Goal: Task Accomplishment & Management: Manage account settings

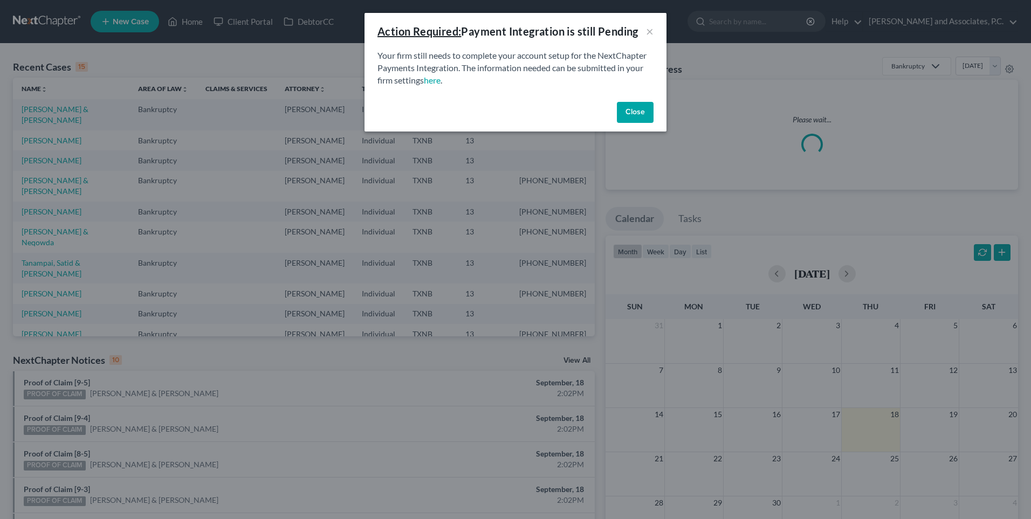
click at [631, 112] on button "Close" at bounding box center [635, 113] width 37 height 22
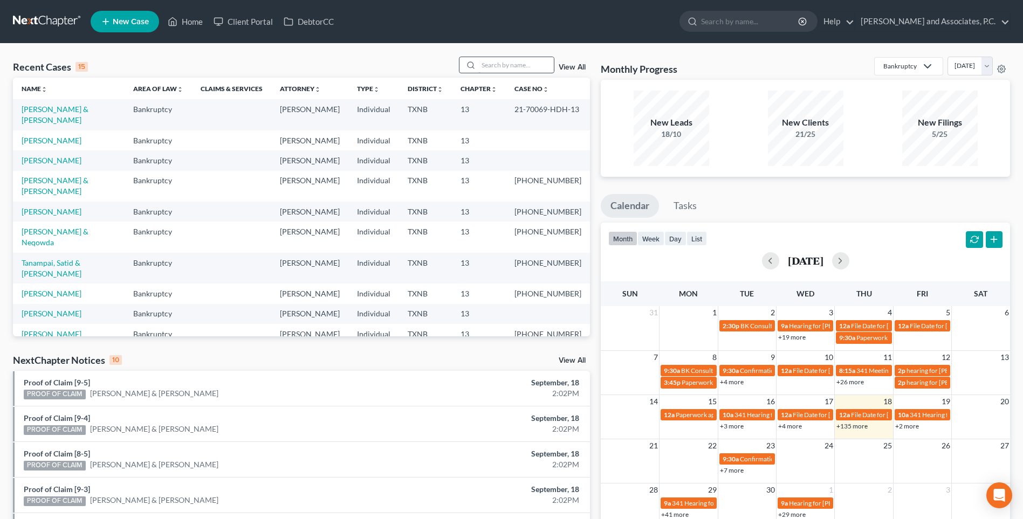
click at [499, 66] on input "search" at bounding box center [515, 65] width 75 height 16
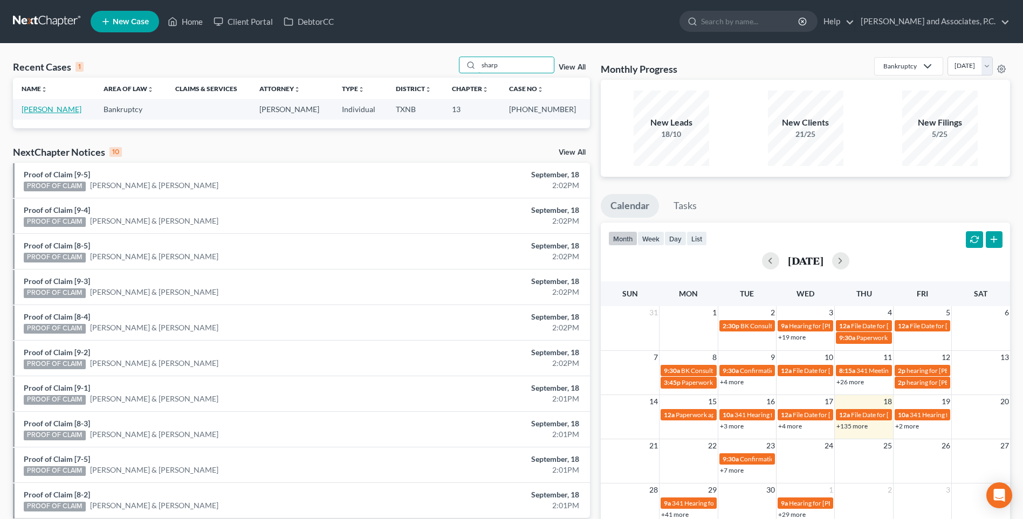
type input "sharp"
click at [48, 111] on link "[PERSON_NAME]" at bounding box center [52, 109] width 60 height 9
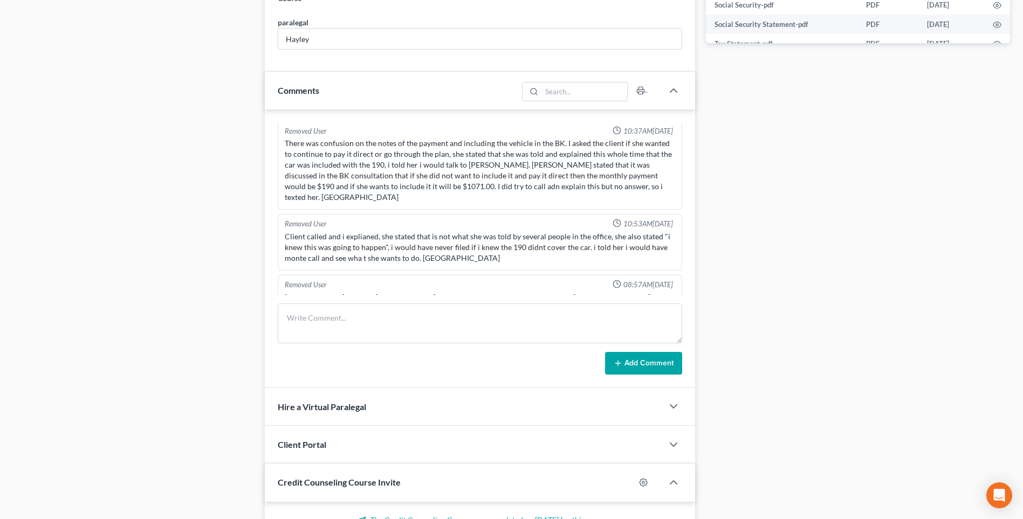
scroll to position [194, 0]
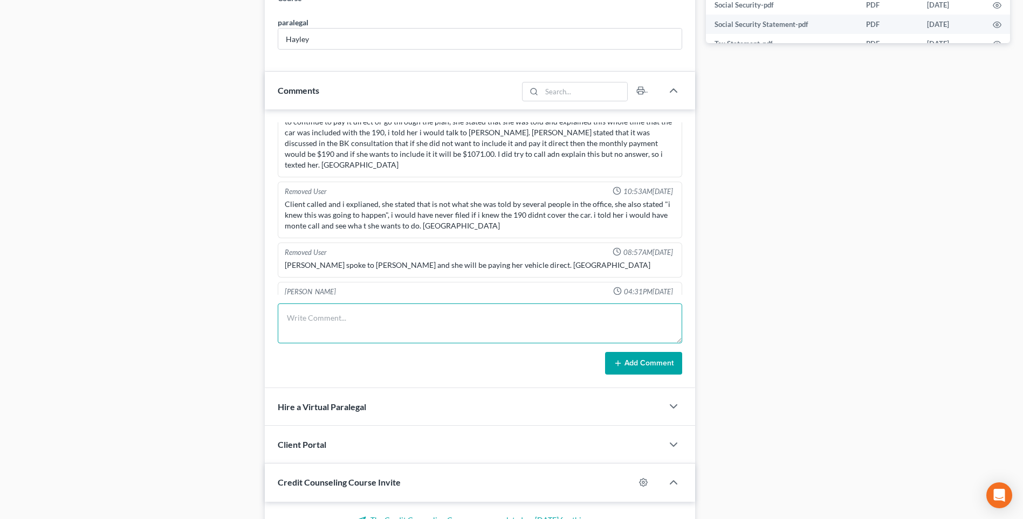
click at [322, 333] on textarea at bounding box center [480, 323] width 404 height 40
type textarea "[DATE] uploaded required documents and sent to the trustee. MC"
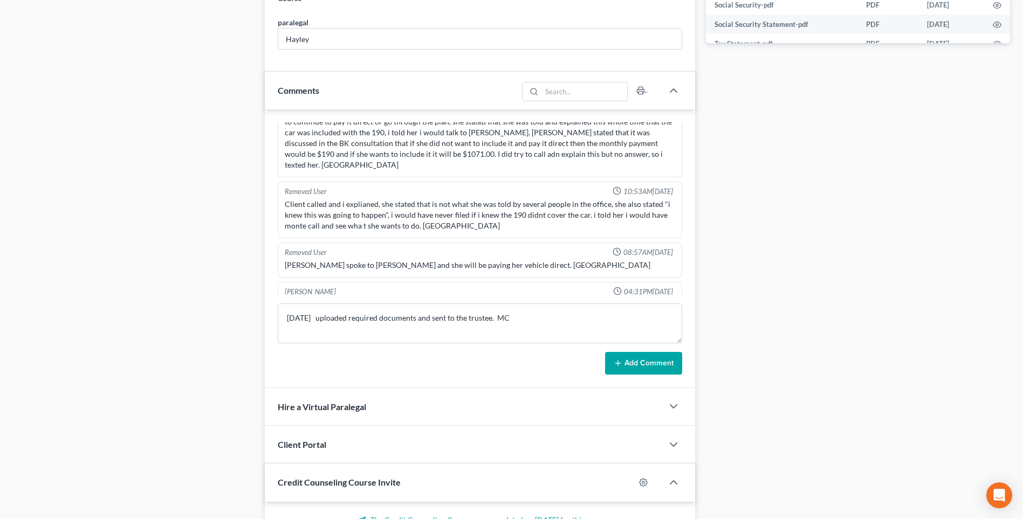
click at [641, 361] on button "Add Comment" at bounding box center [643, 363] width 77 height 23
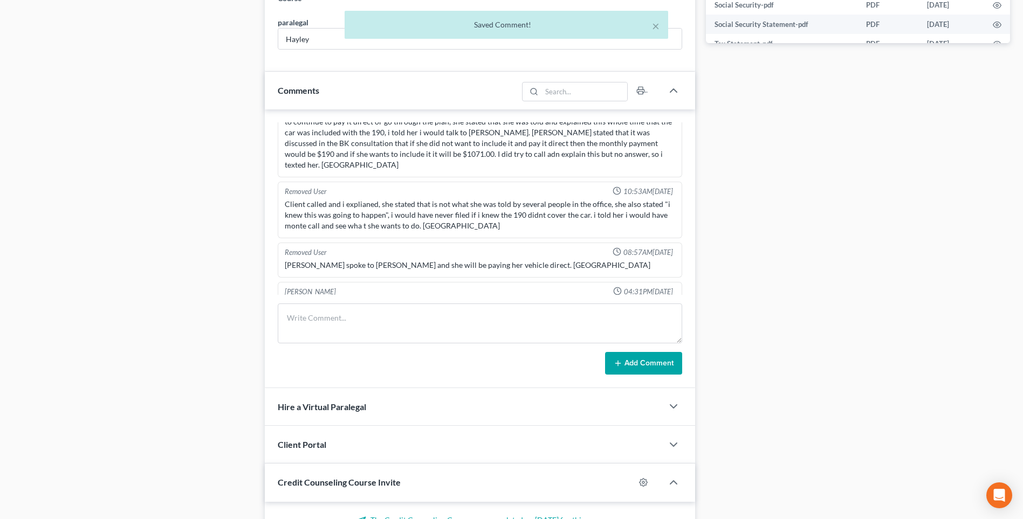
scroll to position [234, 0]
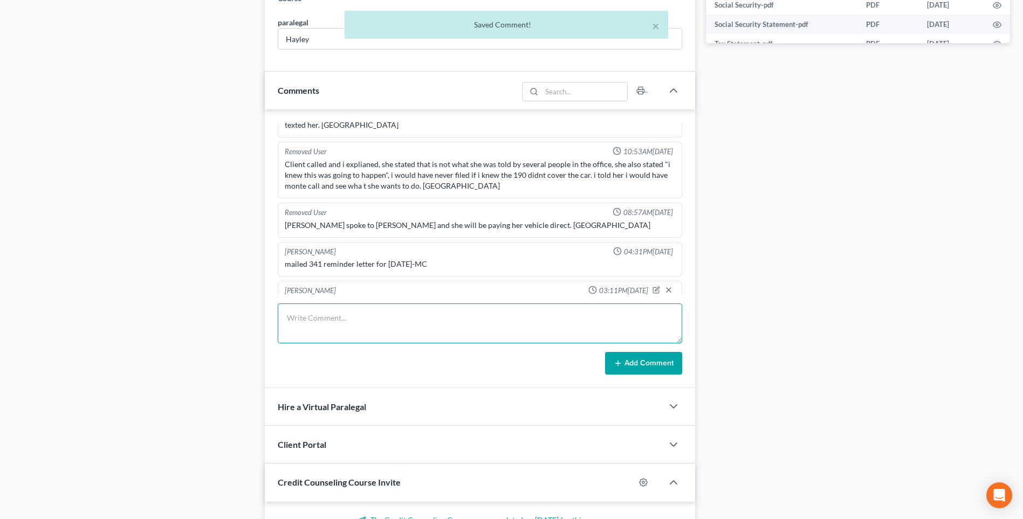
click at [301, 330] on textarea at bounding box center [480, 323] width 404 height 40
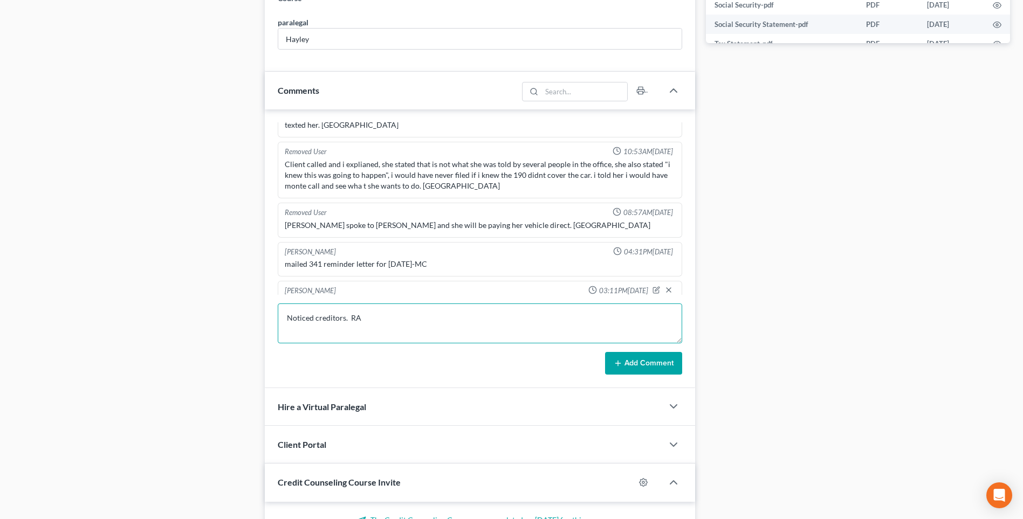
type textarea "Noticed creditors. RA"
click at [657, 365] on button "Add Comment" at bounding box center [643, 363] width 77 height 23
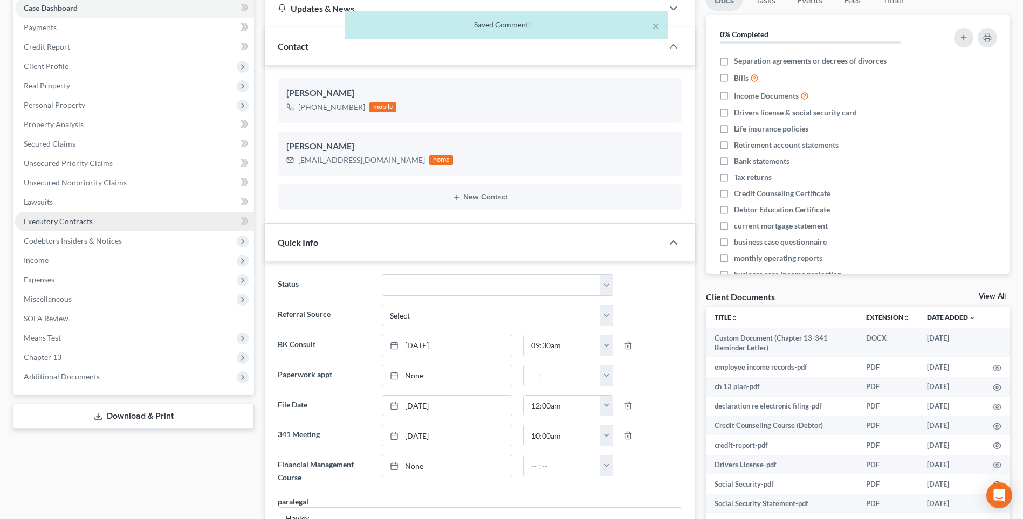
scroll to position [0, 0]
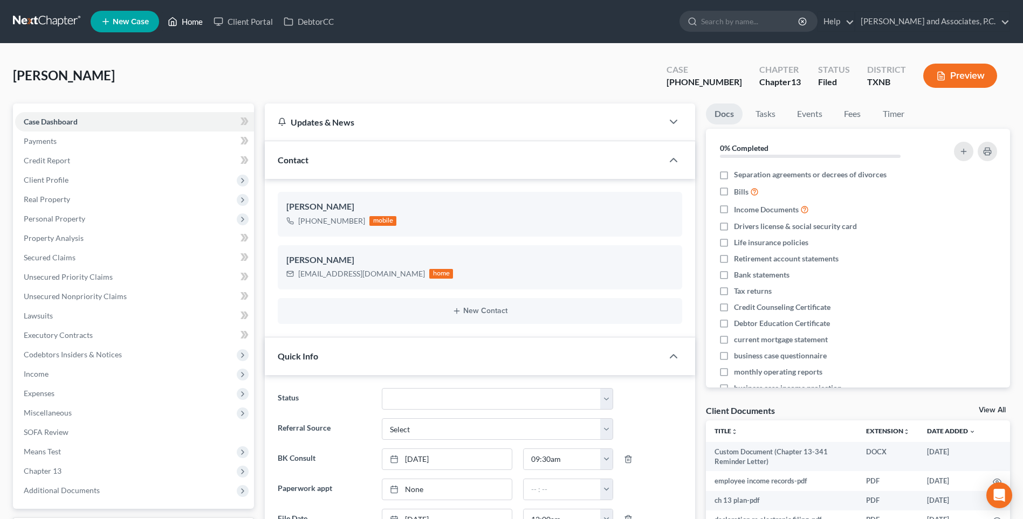
click at [191, 23] on link "Home" at bounding box center [185, 21] width 46 height 19
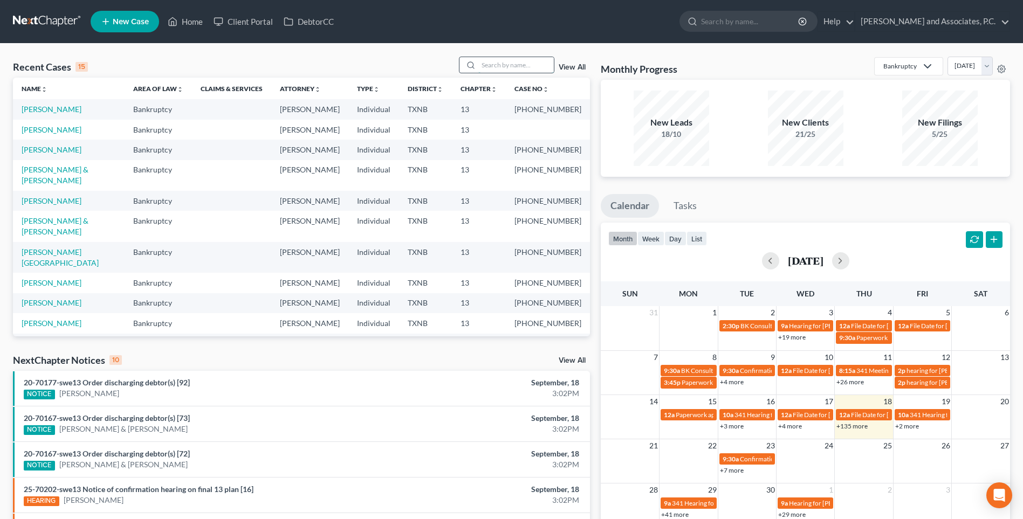
click at [512, 65] on input "search" at bounding box center [515, 65] width 75 height 16
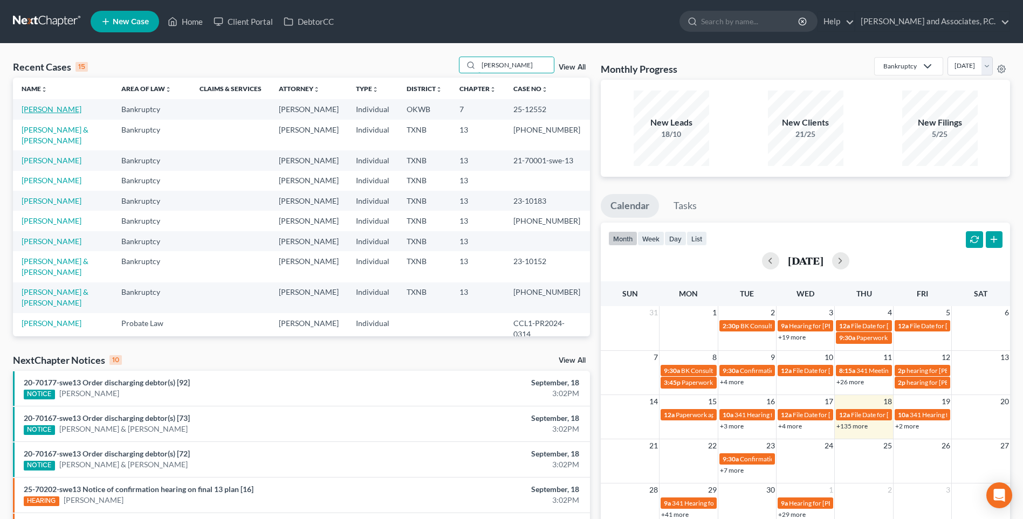
type input "[PERSON_NAME]"
click at [42, 111] on link "[PERSON_NAME]" at bounding box center [52, 109] width 60 height 9
select select "1"
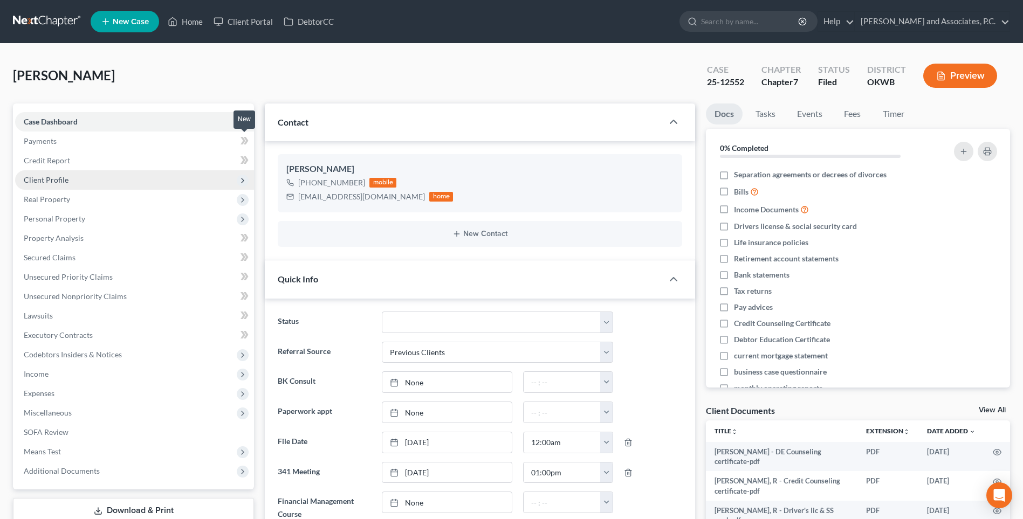
click at [56, 181] on span "Client Profile" at bounding box center [46, 179] width 45 height 9
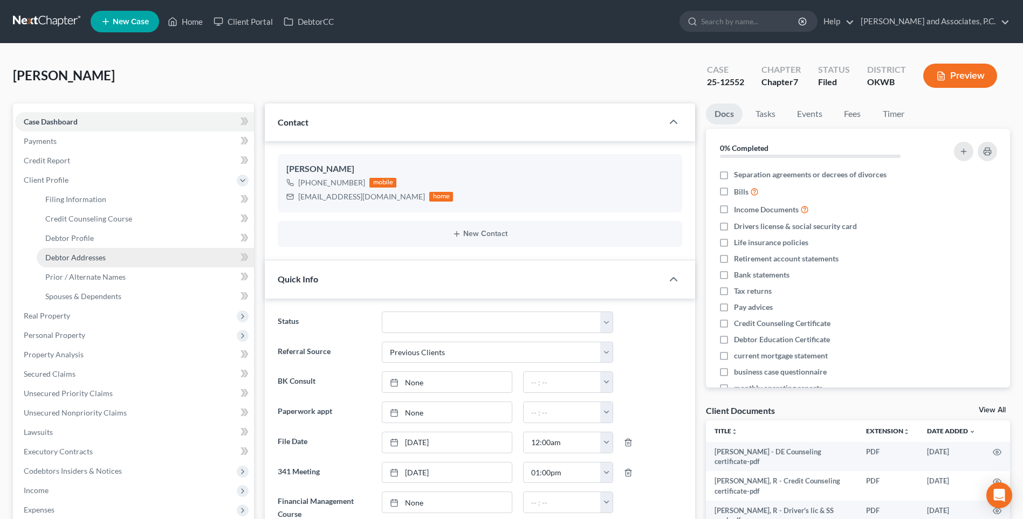
click at [79, 259] on span "Debtor Addresses" at bounding box center [75, 257] width 60 height 9
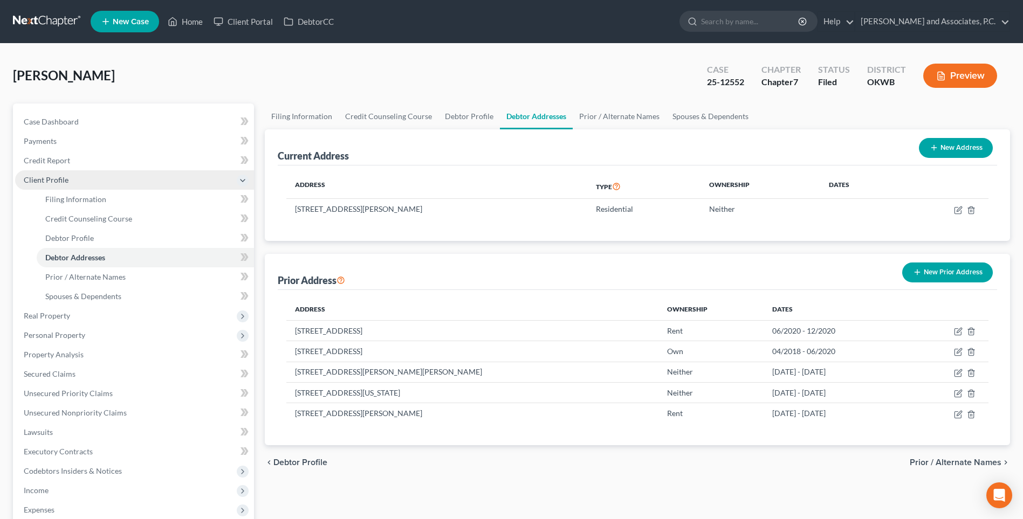
click at [63, 179] on span "Client Profile" at bounding box center [46, 179] width 45 height 9
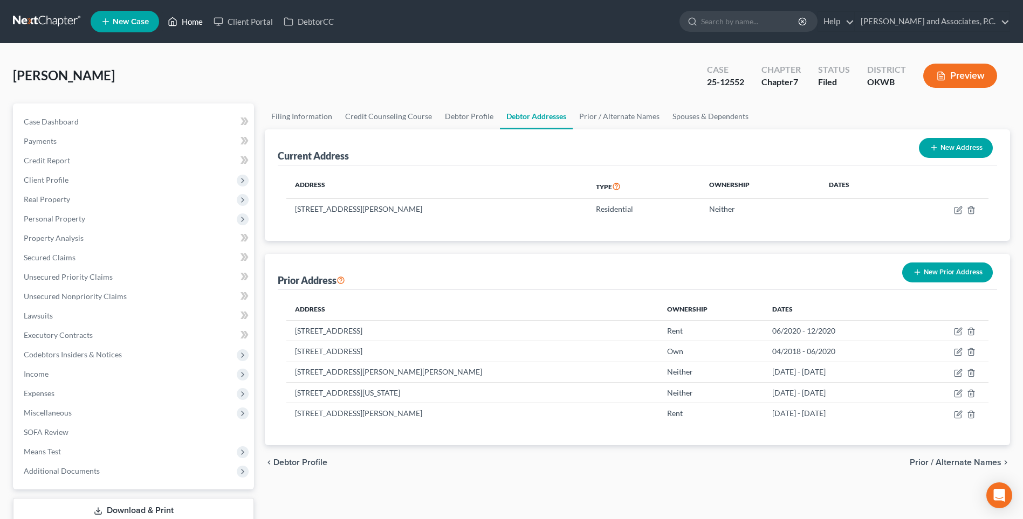
click at [195, 24] on link "Home" at bounding box center [185, 21] width 46 height 19
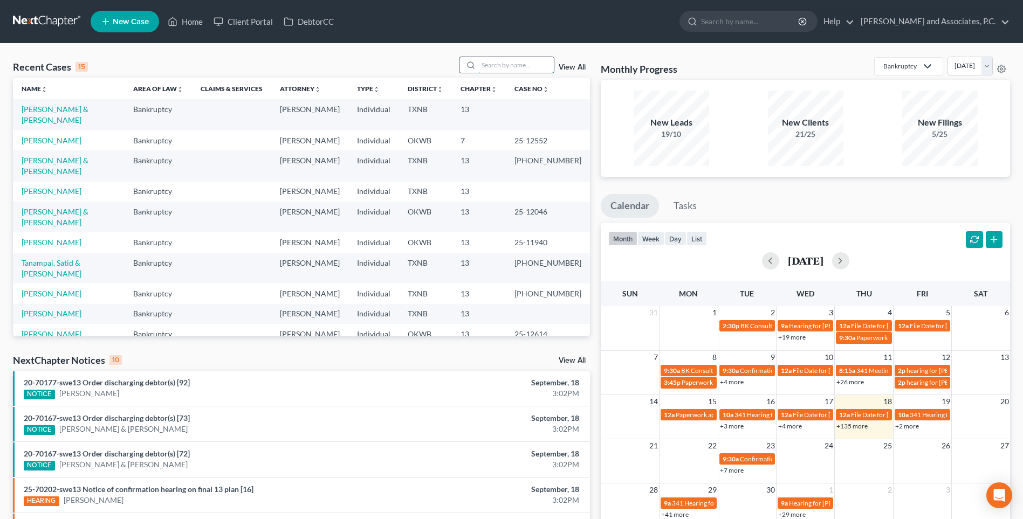
click at [503, 64] on input "search" at bounding box center [515, 65] width 75 height 16
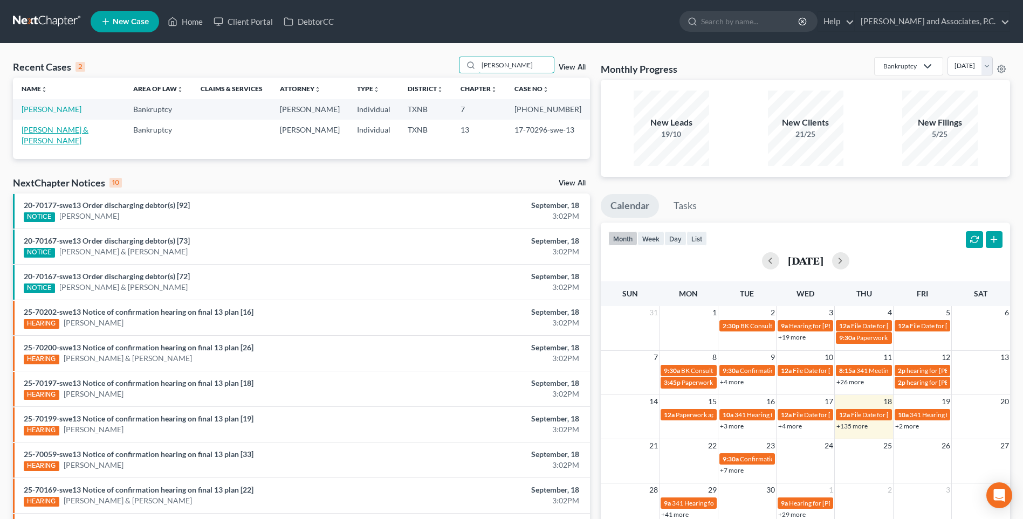
type input "[PERSON_NAME]"
click at [54, 130] on link "[PERSON_NAME] & [PERSON_NAME]" at bounding box center [55, 135] width 67 height 20
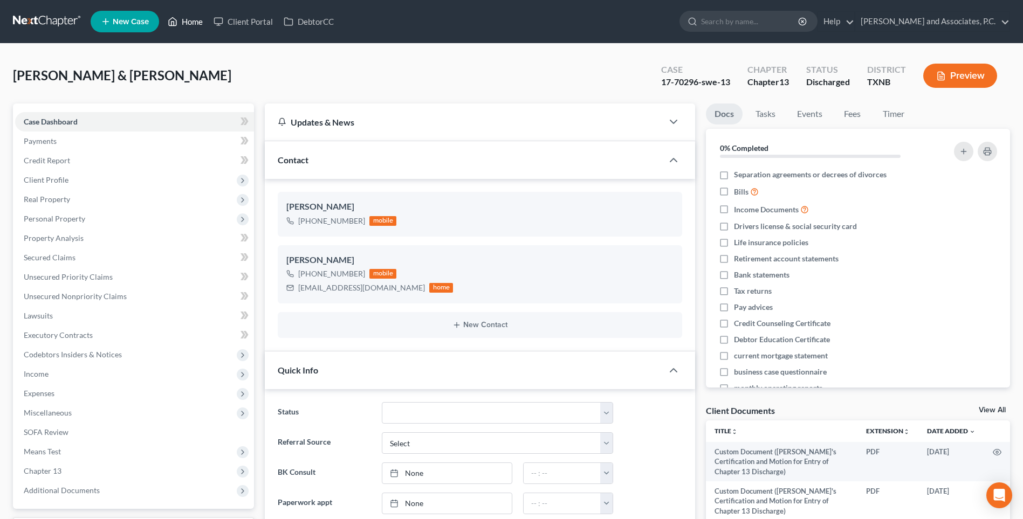
click at [188, 22] on link "Home" at bounding box center [185, 21] width 46 height 19
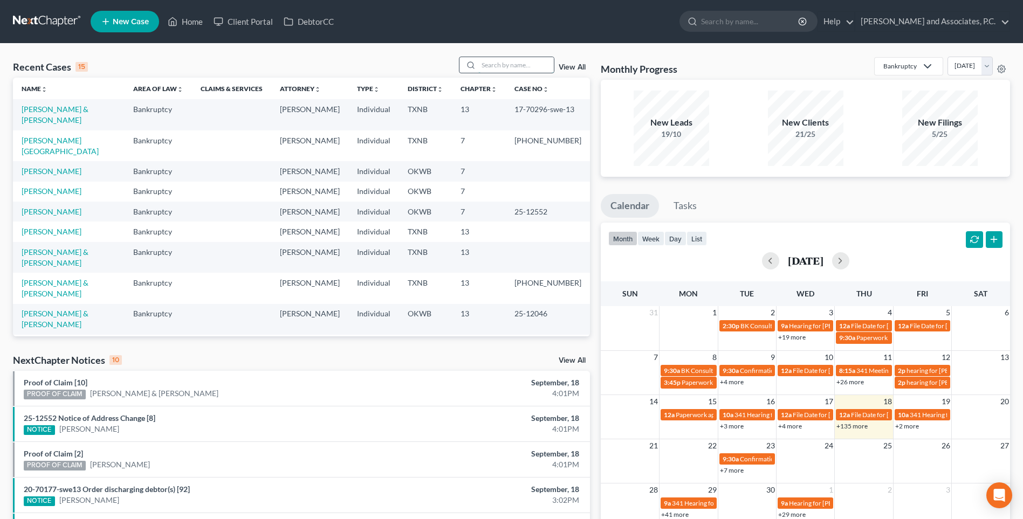
click at [506, 67] on input "search" at bounding box center [515, 65] width 75 height 16
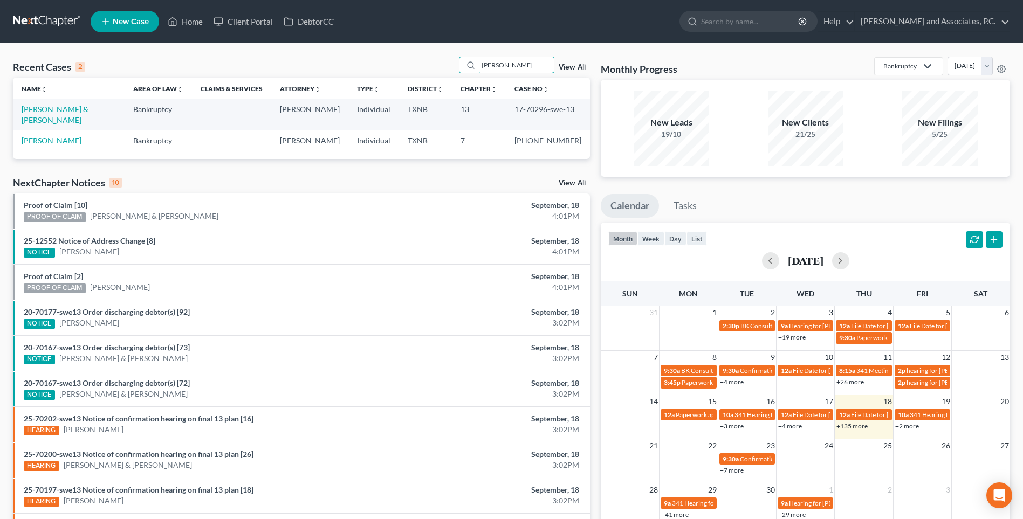
type input "[PERSON_NAME]"
click at [63, 136] on link "[PERSON_NAME]" at bounding box center [52, 140] width 60 height 9
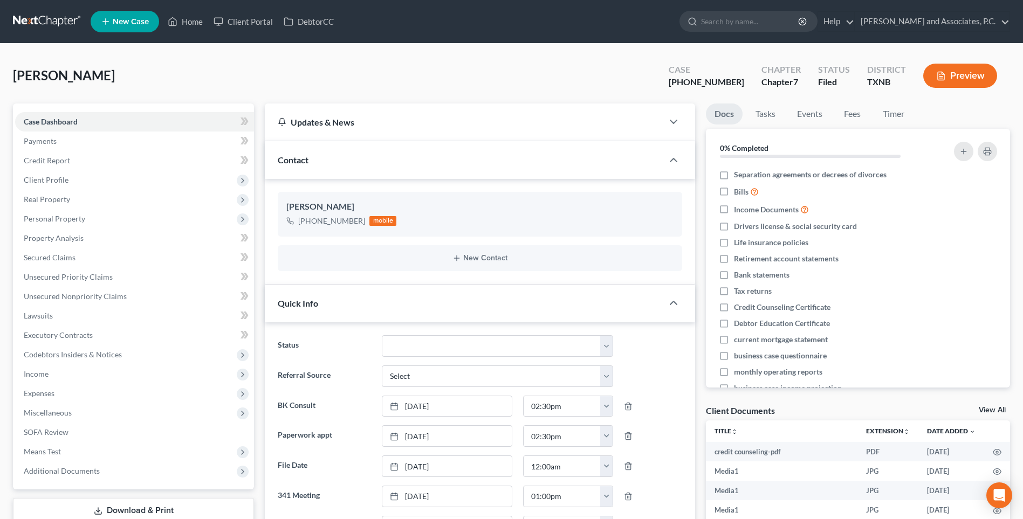
scroll to position [4835, 0]
click at [194, 23] on link "Home" at bounding box center [185, 21] width 46 height 19
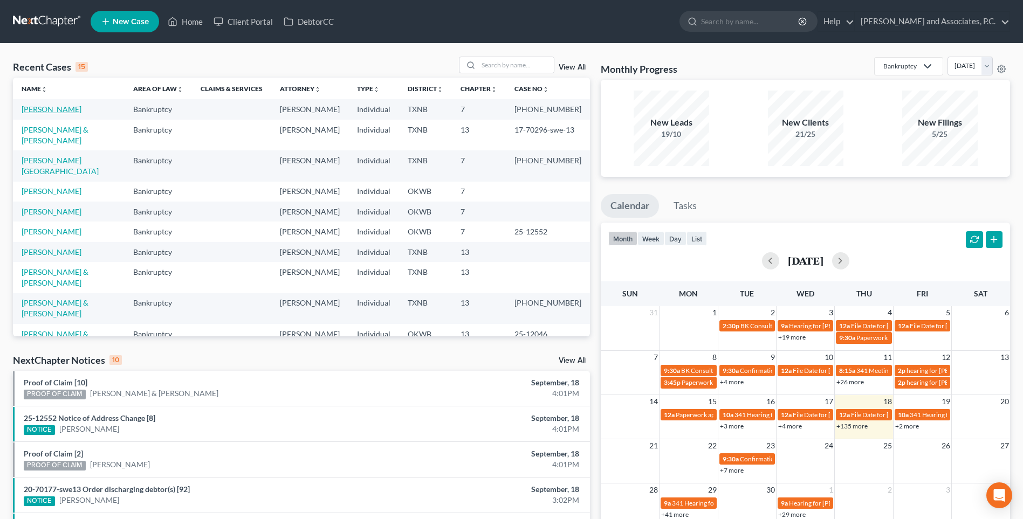
click at [53, 110] on link "[PERSON_NAME]" at bounding box center [52, 109] width 60 height 9
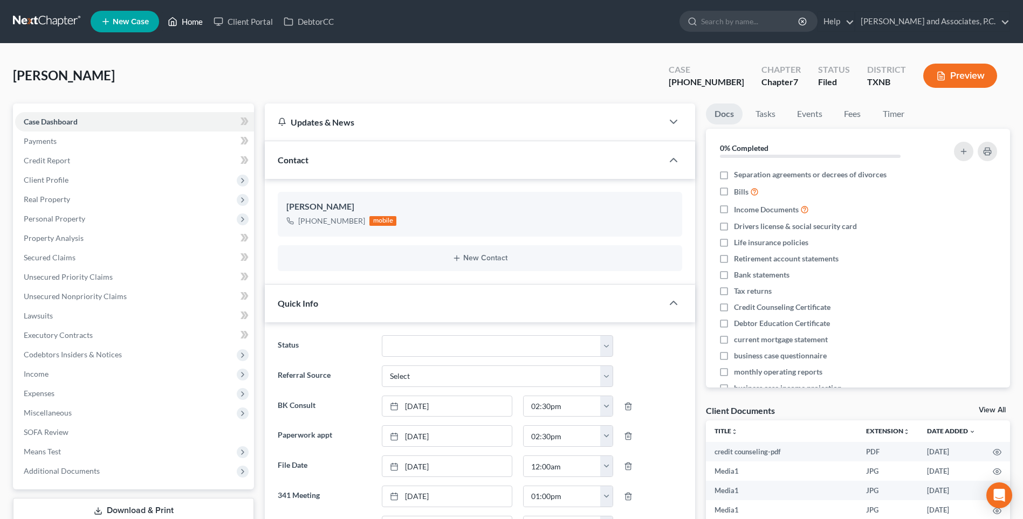
click at [197, 20] on link "Home" at bounding box center [185, 21] width 46 height 19
